Goal: Transaction & Acquisition: Purchase product/service

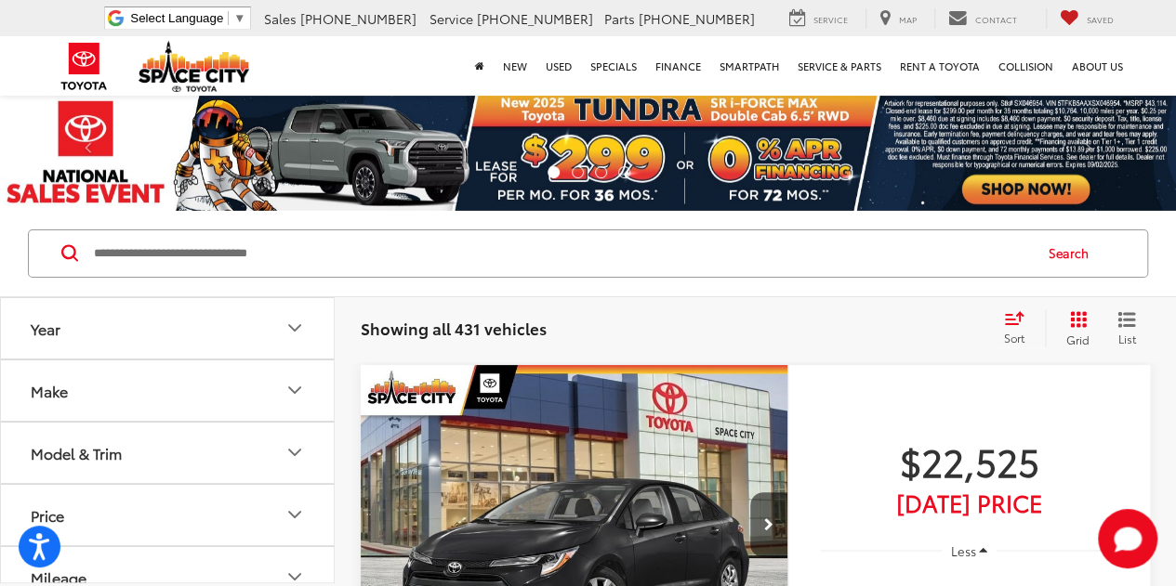
click at [190, 395] on button "Make" at bounding box center [168, 391] width 335 height 60
click at [198, 463] on div "Toyota (431)" at bounding box center [167, 472] width 288 height 102
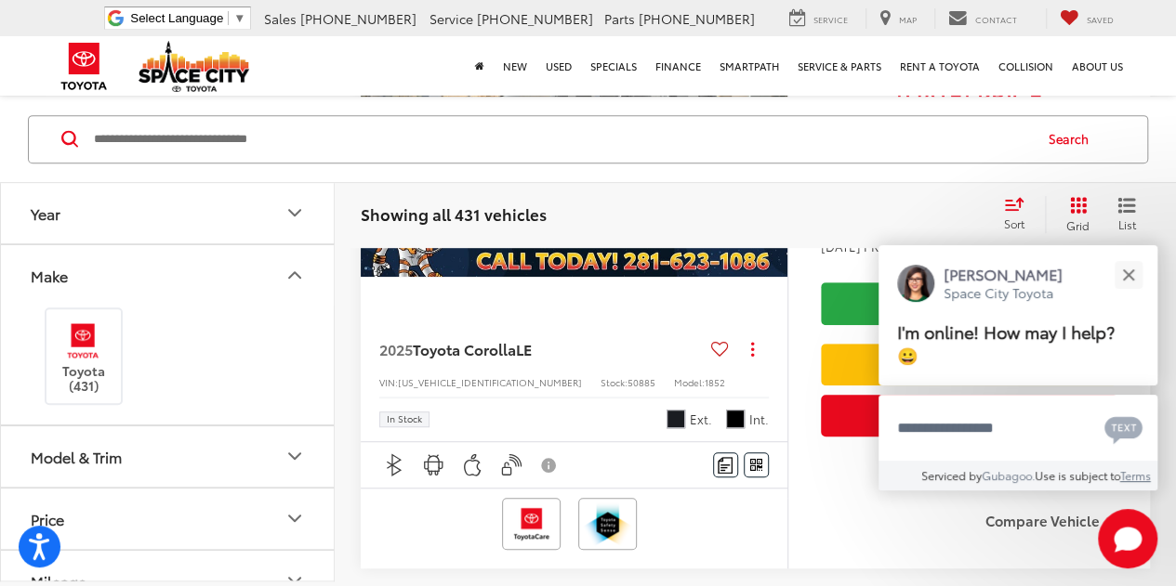
scroll to position [418, 0]
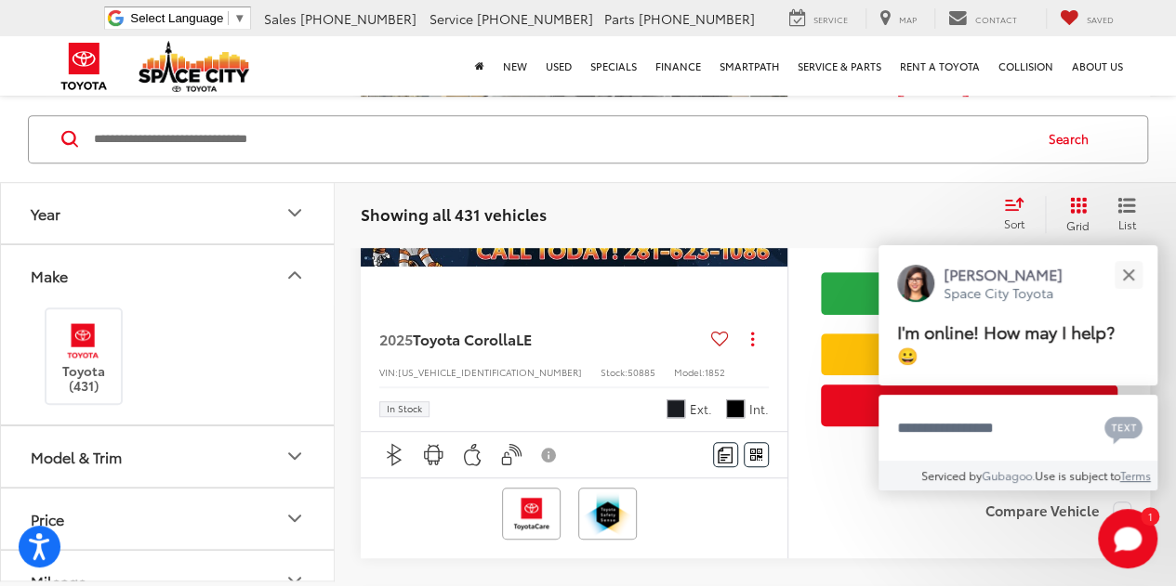
click at [198, 468] on button "Model & Trim" at bounding box center [168, 457] width 335 height 60
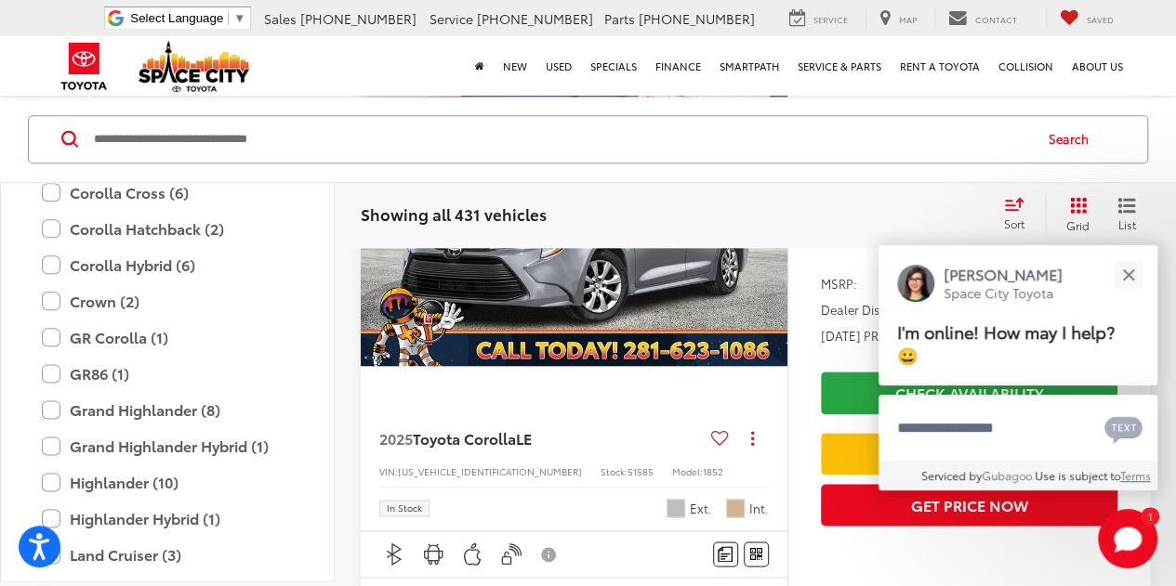
scroll to position [509, 0]
click at [116, 521] on label "Highlander Hybrid (1)" at bounding box center [167, 517] width 251 height 33
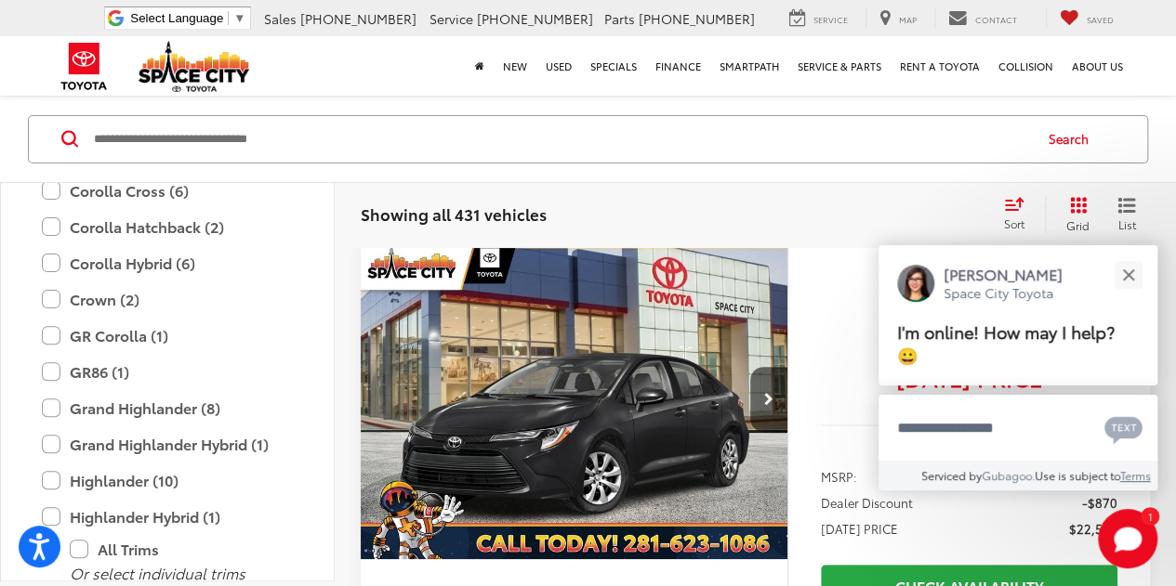
scroll to position [113, 0]
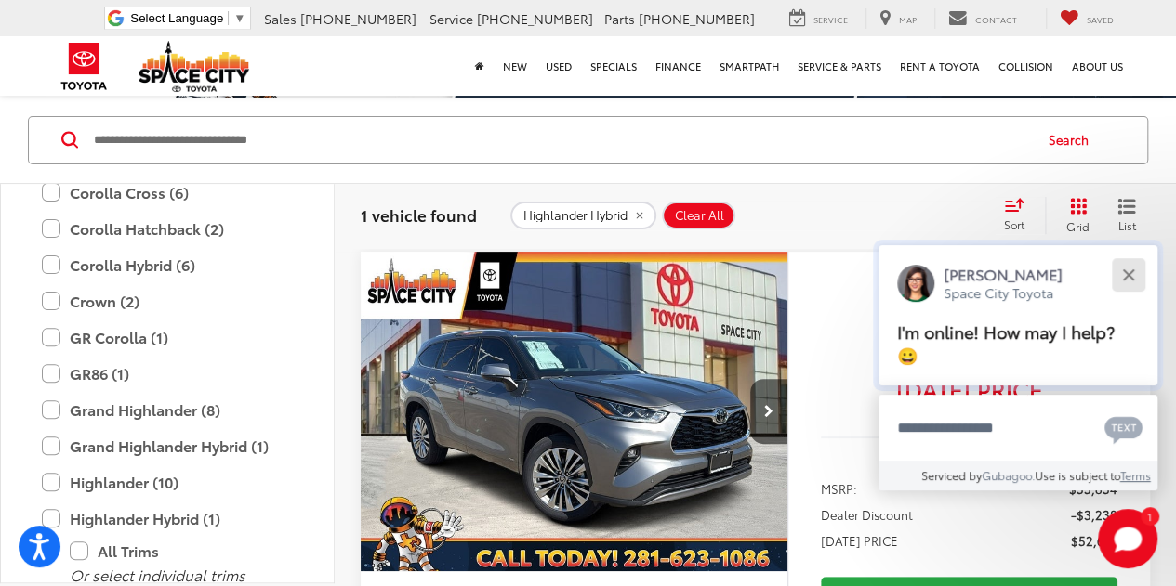
click at [1135, 273] on button "Close" at bounding box center [1128, 275] width 40 height 40
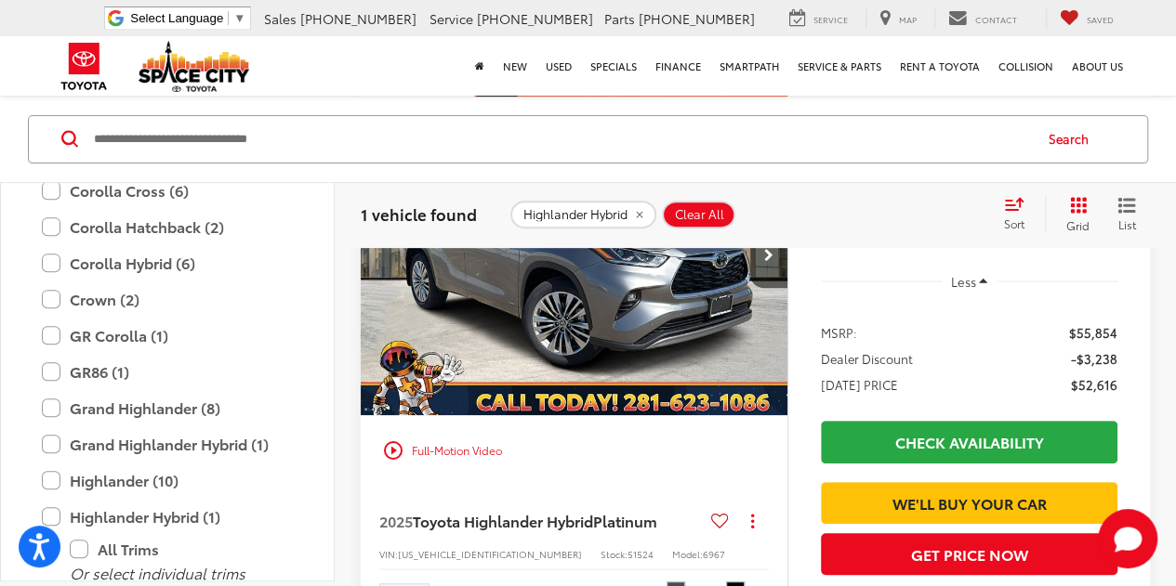
scroll to position [261, 0]
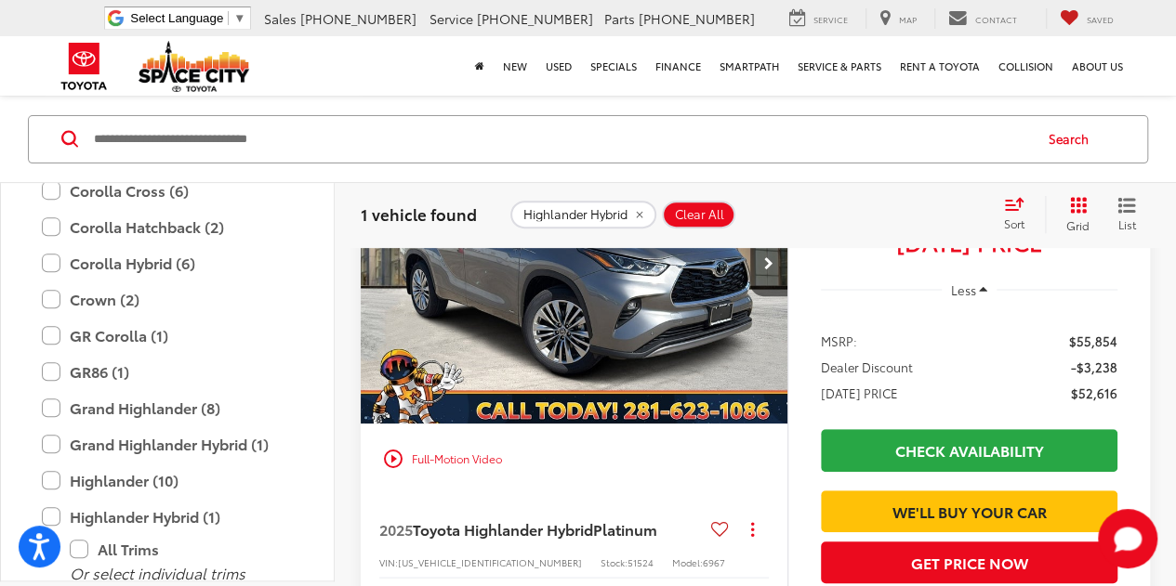
click at [853, 319] on li at bounding box center [969, 317] width 296 height 13
click at [760, 326] on img "2025 Toyota Highlander Hybrid Platinum 0" at bounding box center [574, 265] width 429 height 322
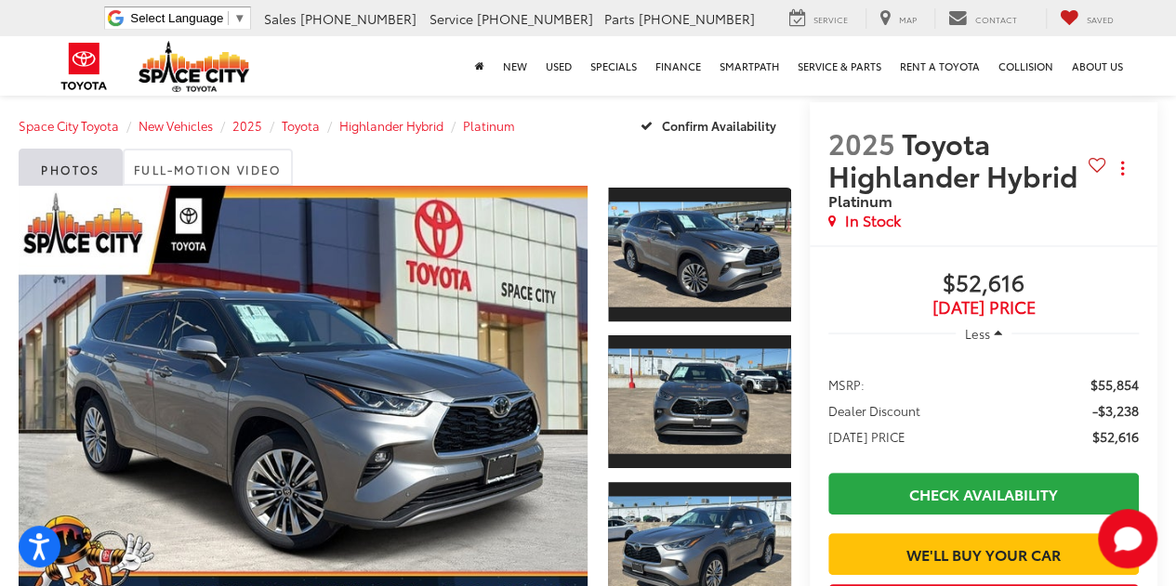
scroll to position [160, 0]
